Goal: Find specific page/section: Find specific page/section

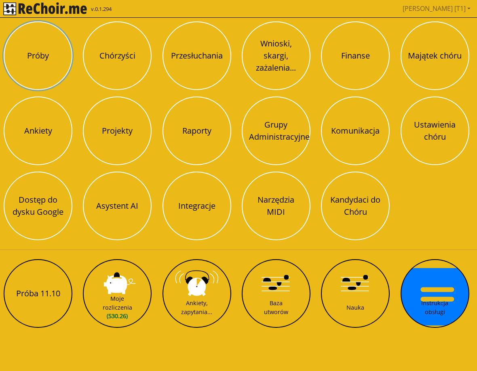
click at [35, 46] on button "Próby" at bounding box center [38, 55] width 69 height 69
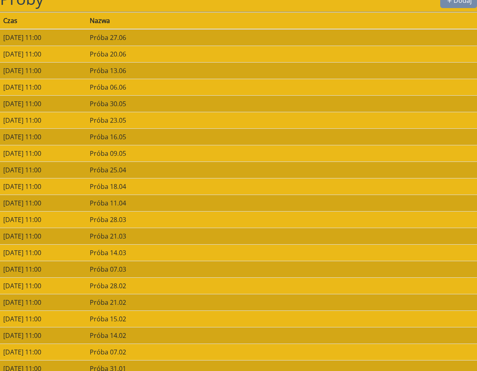
scroll to position [20, 0]
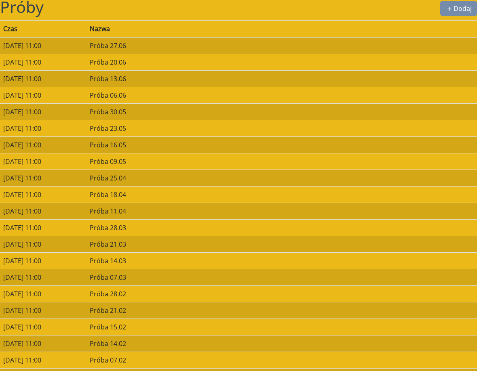
click at [29, 19] on div "Próby Dodaj" at bounding box center [238, 9] width 477 height 23
click at [24, 16] on span "Próby" at bounding box center [22, 7] width 44 height 22
click at [27, 8] on span "Próby" at bounding box center [22, 7] width 44 height 22
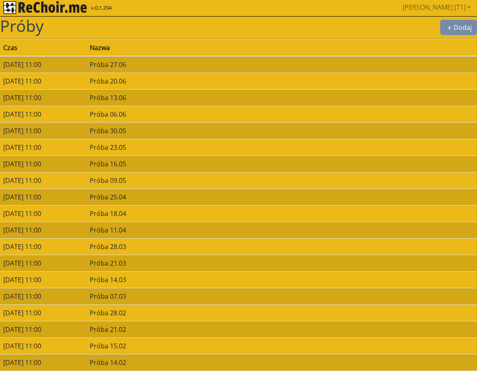
scroll to position [0, 0]
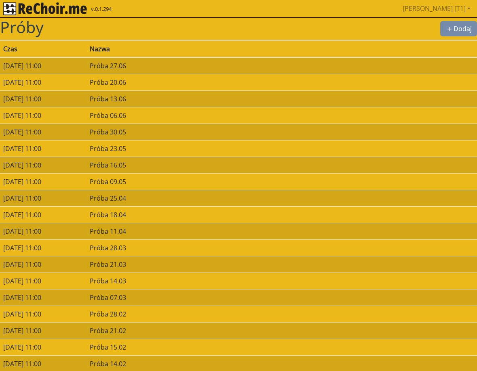
click at [59, 15] on img "rekłajer mi" at bounding box center [45, 8] width 84 height 13
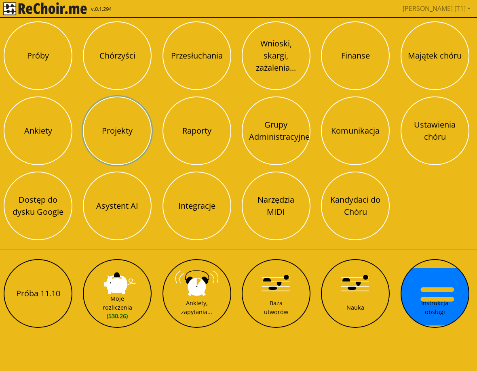
click at [108, 137] on button "Projekty" at bounding box center [117, 131] width 69 height 69
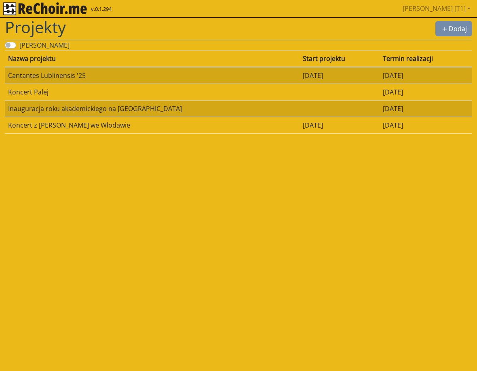
click at [86, 74] on td "Cantantes Lublinensis '25" at bounding box center [152, 75] width 295 height 17
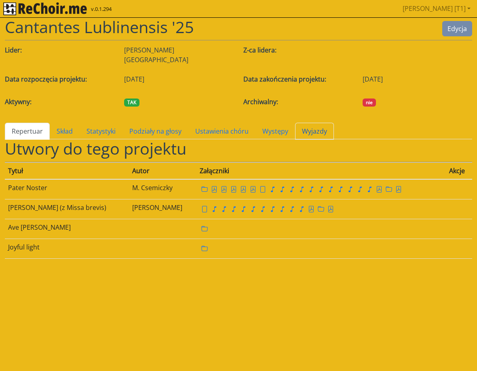
click at [311, 127] on link "Wyjazdy" at bounding box center [314, 131] width 39 height 17
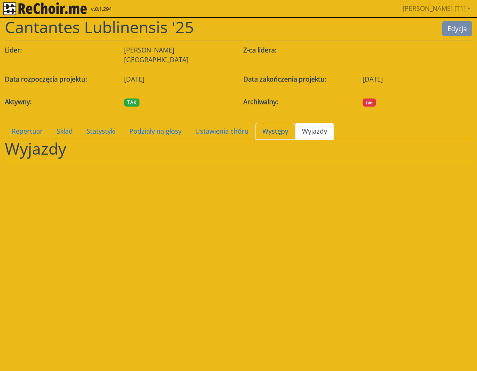
click at [272, 123] on link "Występy" at bounding box center [275, 131] width 40 height 17
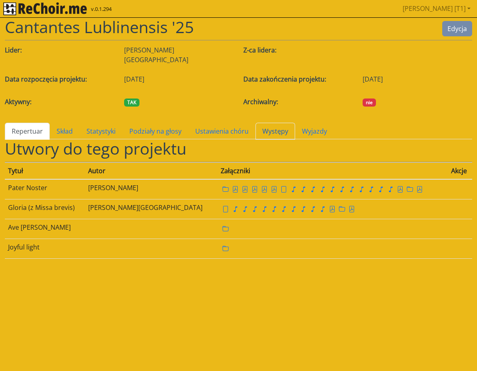
click at [272, 123] on link "Występy" at bounding box center [275, 131] width 40 height 17
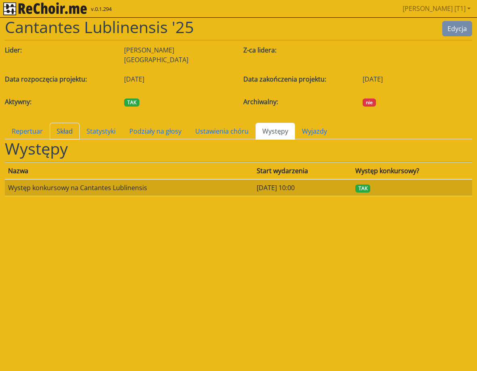
click at [65, 123] on link "Skład" at bounding box center [65, 131] width 30 height 17
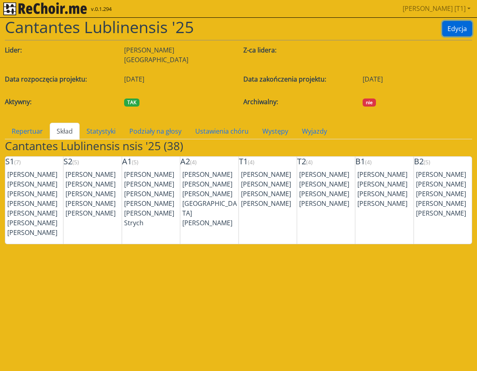
click at [457, 29] on button "Edycja" at bounding box center [457, 28] width 30 height 15
